Goal: Communication & Community: Ask a question

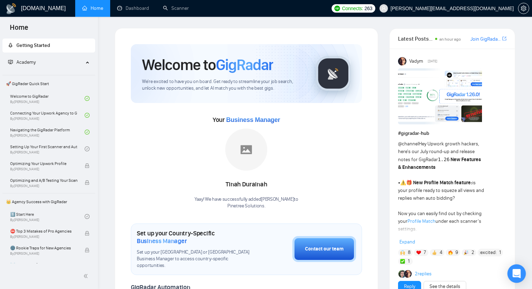
click at [512, 273] on div "Open Intercom Messenger" at bounding box center [517, 273] width 19 height 19
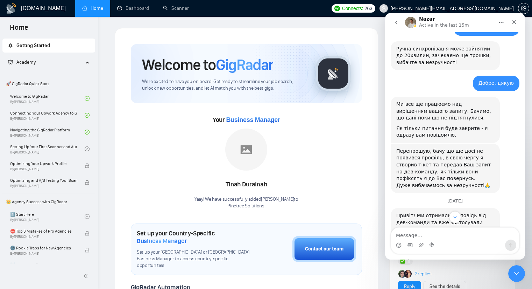
scroll to position [859, 0]
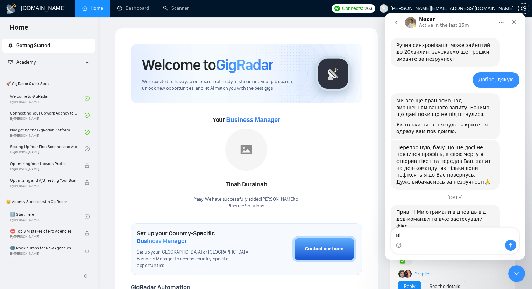
type textarea "В"
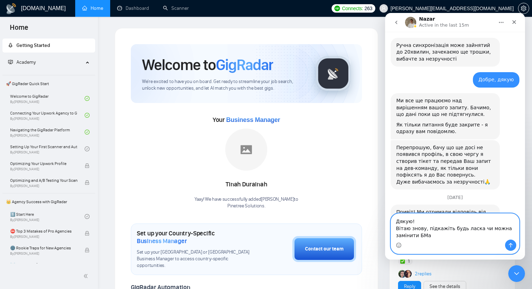
type textarea "Дякую! Вітаю знову, підкажіть будь ласка чи можна замінити БМа?"
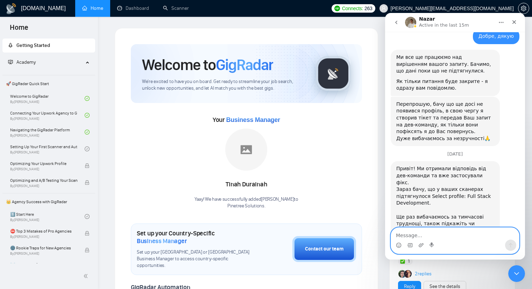
scroll to position [903, 0]
click at [460, 239] on textarea "Message…" at bounding box center [455, 233] width 128 height 12
type textarea "Це щодо мого минулого реквесту"
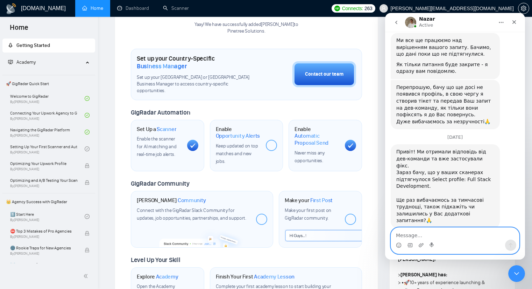
scroll to position [175, 0]
click at [514, 19] on div "Close" at bounding box center [514, 22] width 13 height 13
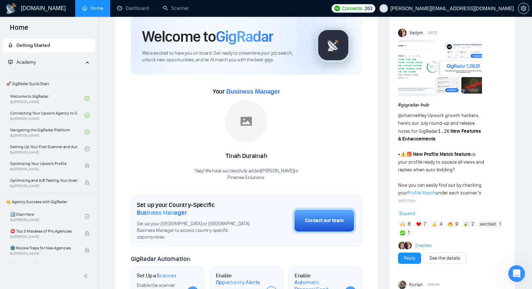
scroll to position [0, 0]
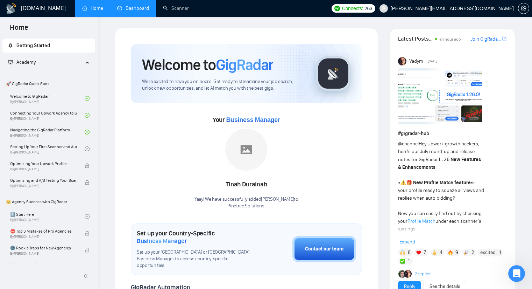
click at [134, 5] on link "Dashboard" at bounding box center [133, 8] width 32 height 6
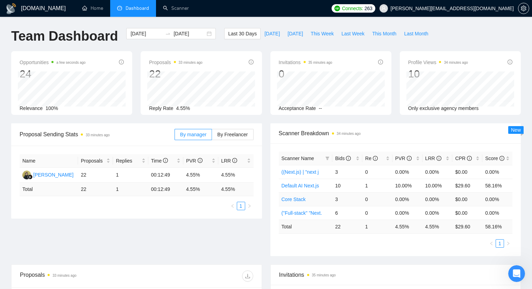
click at [300, 199] on link "Core Stack" at bounding box center [294, 199] width 24 height 6
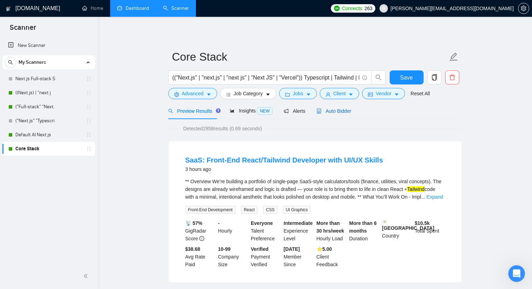
click at [336, 109] on span "Auto Bidder" at bounding box center [334, 111] width 35 height 6
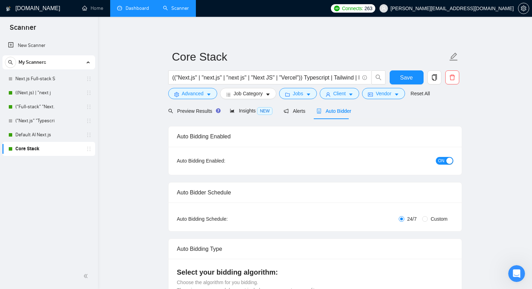
checkbox input "true"
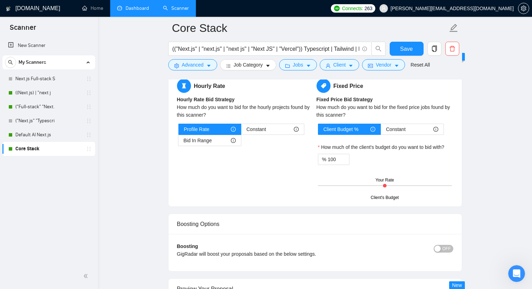
scroll to position [1155, 0]
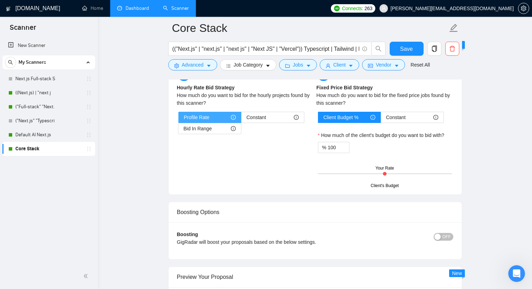
click at [218, 117] on div "Profile Rate" at bounding box center [210, 117] width 52 height 10
click at [179, 119] on input "Profile Rate" at bounding box center [179, 119] width 0 height 0
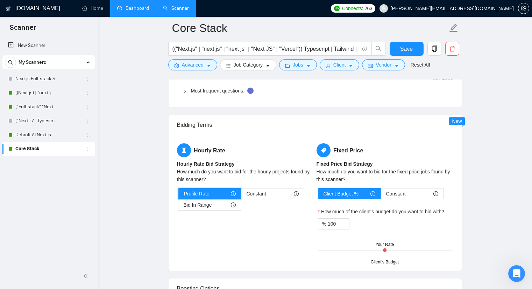
scroll to position [1050, 0]
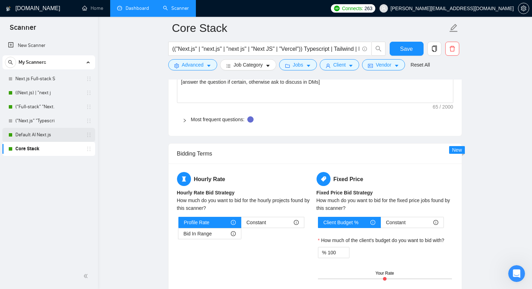
click at [40, 128] on link "Default AI Next.js" at bounding box center [48, 135] width 66 height 14
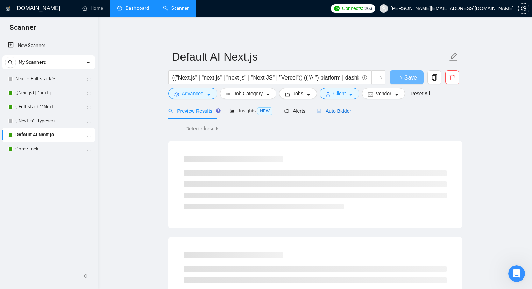
click at [342, 111] on span "Auto Bidder" at bounding box center [334, 111] width 35 height 6
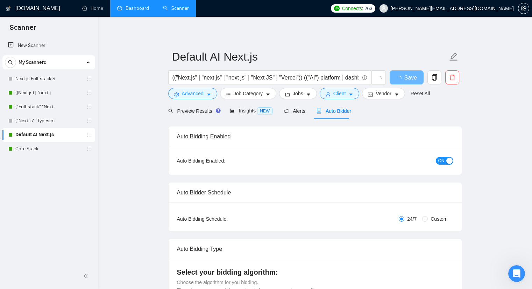
checkbox input "true"
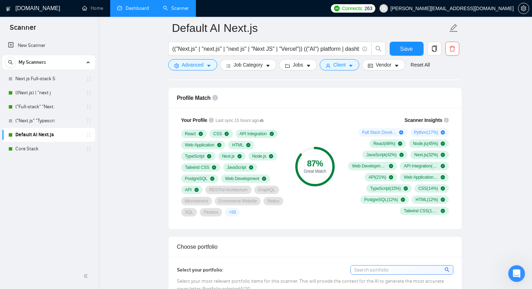
scroll to position [420, 0]
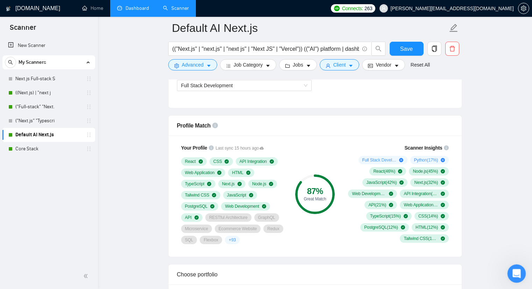
click at [518, 270] on icon "Open Intercom Messenger" at bounding box center [516, 273] width 12 height 12
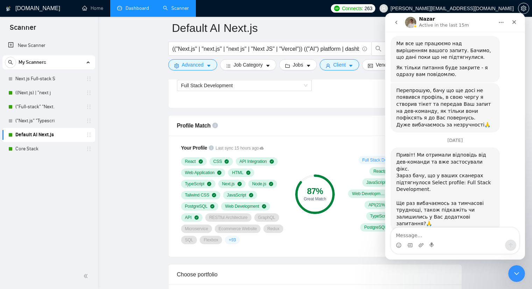
scroll to position [919, 0]
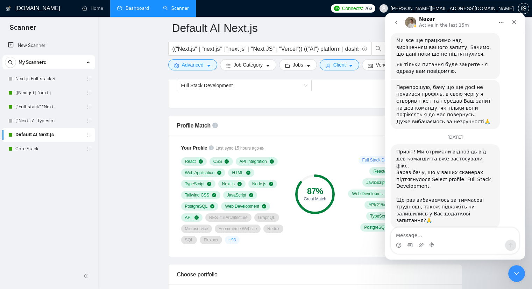
click at [451, 238] on textarea "Message…" at bounding box center [455, 233] width 128 height 12
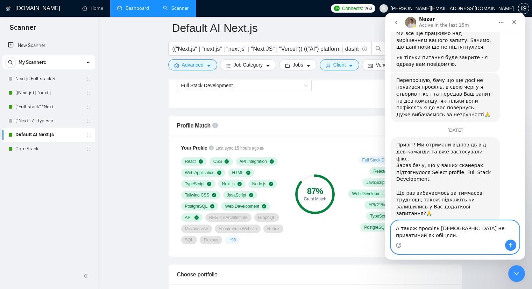
paste textarea "[URL][DOMAIN_NAME]"
type textarea "А також профіль Бма не приватиний як обіцяли. [URL][DOMAIN_NAME]"
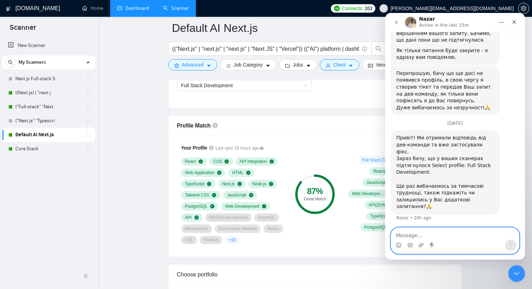
scroll to position [955, 0]
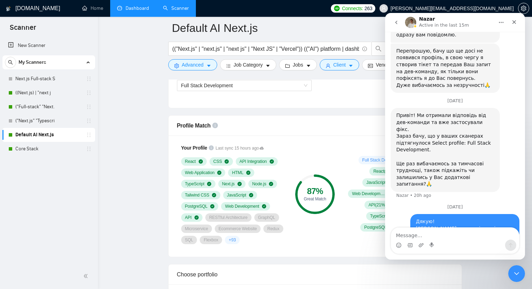
drag, startPoint x: 411, startPoint y: 143, endPoint x: 486, endPoint y: 211, distance: 101.1
copy div "Дякую! Вітаю знову, підкажіть будь ласка чи можна замінити БМа? [PERSON_NAME][E…"
click at [399, 24] on icon "go back" at bounding box center [397, 23] width 6 height 6
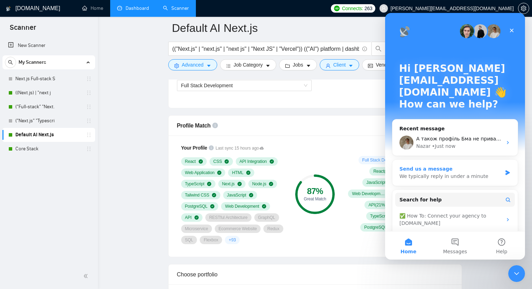
click at [492, 173] on div "We typically reply in under a minute" at bounding box center [451, 176] width 103 height 7
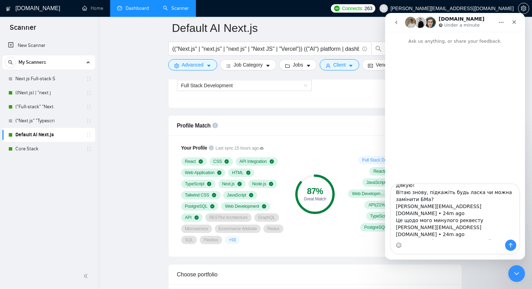
scroll to position [13, 0]
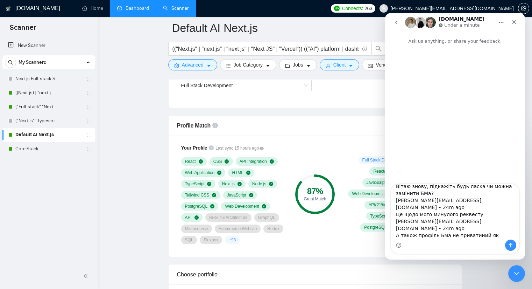
drag, startPoint x: 471, startPoint y: 199, endPoint x: 394, endPoint y: 198, distance: 77.0
click at [394, 198] on textarea "Дякую! Вітаю знову, підкажіть будь ласка чи можна замінити БМа? [PERSON_NAME][E…" at bounding box center [455, 211] width 128 height 55
click at [409, 201] on textarea "Дякую! Вітаю знову, підкажіть будь ласка чи можна замінити БМа? • 24m ago Це що…" at bounding box center [455, 211] width 128 height 55
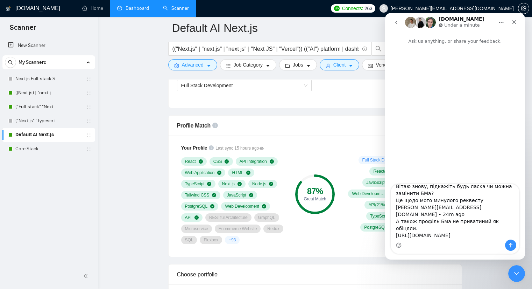
scroll to position [6, 0]
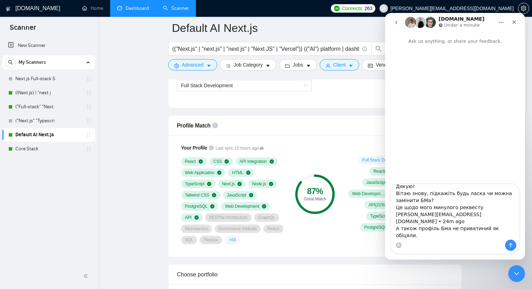
click at [425, 215] on textarea "Дякую! Вітаю знову, підкажіть будь ласка чи можна замінити БМа? Це щодо мого ми…" at bounding box center [455, 211] width 128 height 55
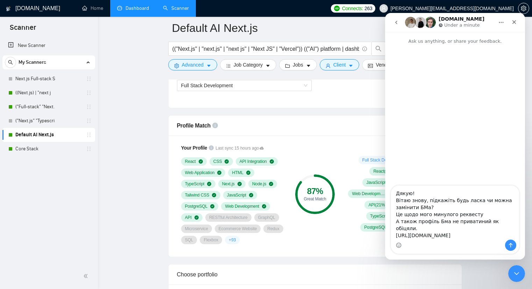
scroll to position [0, 0]
click at [470, 220] on textarea "Дякую! Вітаю знову, підкажіть будь ласка чи можна замінити БМа? Це щодо мого ми…" at bounding box center [455, 212] width 128 height 54
click at [474, 221] on textarea "Дякую! Вітаю знову, підкажіть будь ласка чи можна замінити БМа? Це щодо мого ми…" at bounding box center [455, 212] width 128 height 54
click at [450, 233] on textarea "Дякую! Вітаю знову, підкажіть будь ласка чи можна замінити БМа? Це щодо мого ми…" at bounding box center [455, 212] width 128 height 54
type textarea "Дякую! Вітаю знову, підкажіть будь ласка чи можна замінити БМа? Це щодо мого ми…"
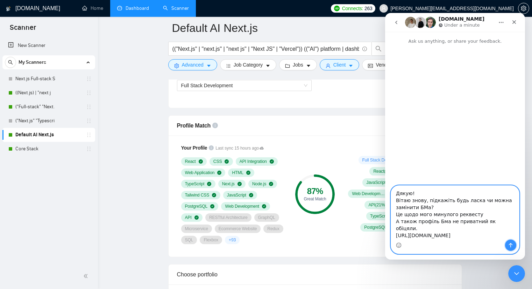
click at [508, 244] on icon "Send a message…" at bounding box center [511, 245] width 6 height 6
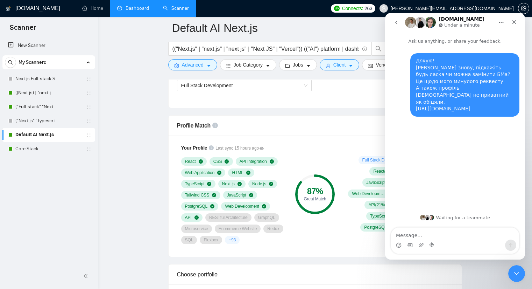
click at [415, 235] on textarea "Message…" at bounding box center [455, 233] width 128 height 12
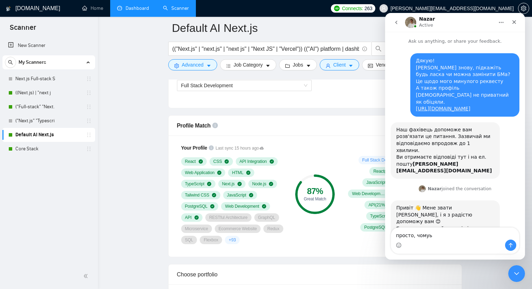
scroll to position [16, 0]
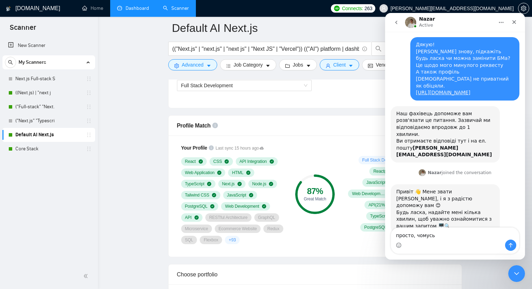
type textarea "просто, чомусь"
type textarea "Просто це відпугує кастів на мою думку"
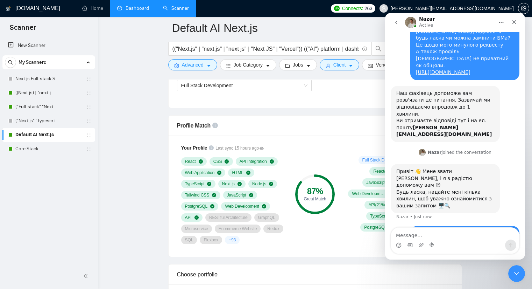
scroll to position [37, 0]
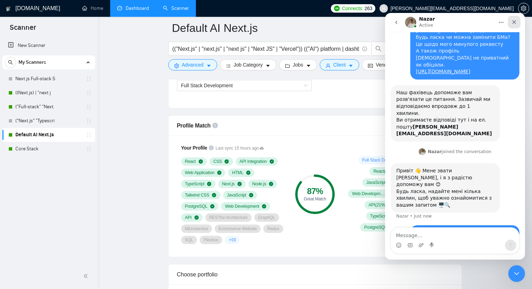
click at [513, 21] on icon "Close" at bounding box center [515, 22] width 4 height 4
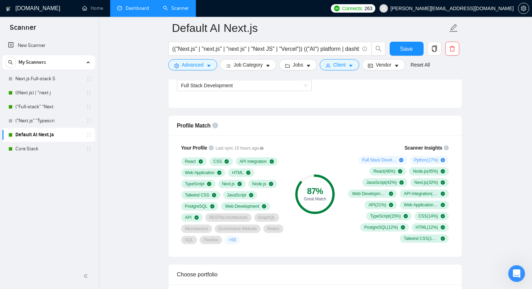
click at [124, 11] on link "Dashboard" at bounding box center [133, 8] width 32 height 6
